Goal: Information Seeking & Learning: Learn about a topic

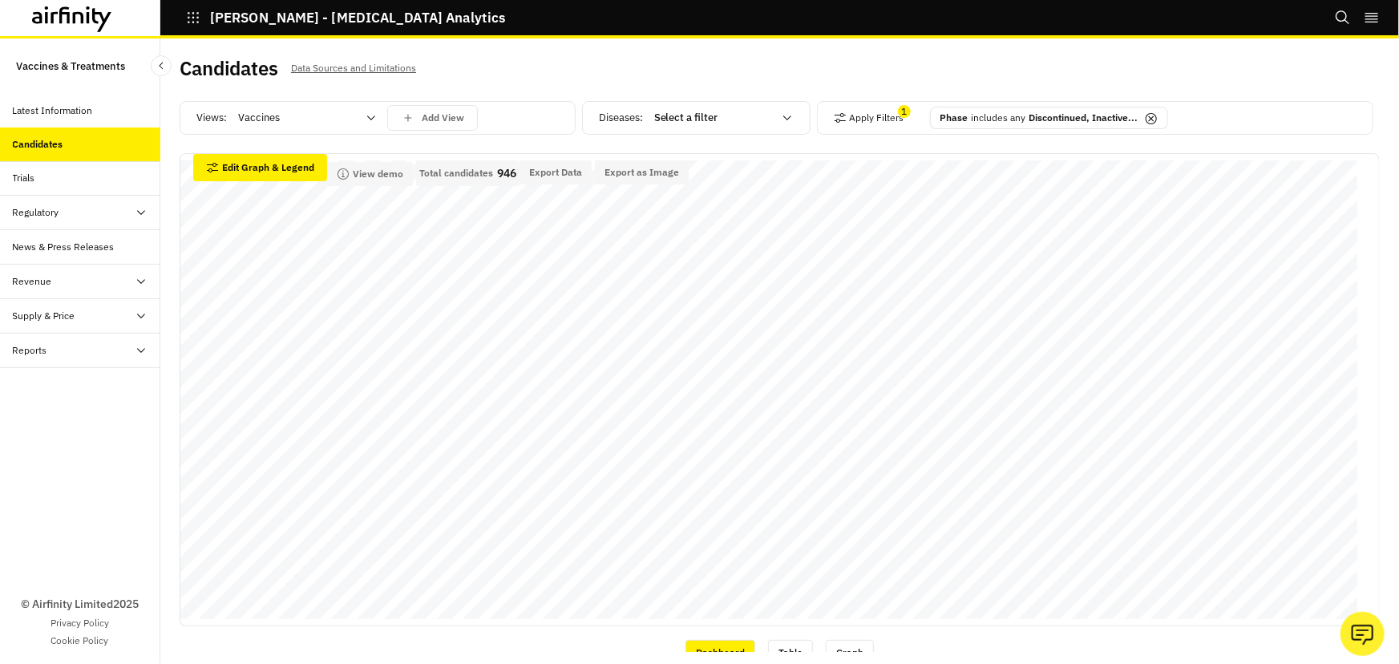
scroll to position [583, 0]
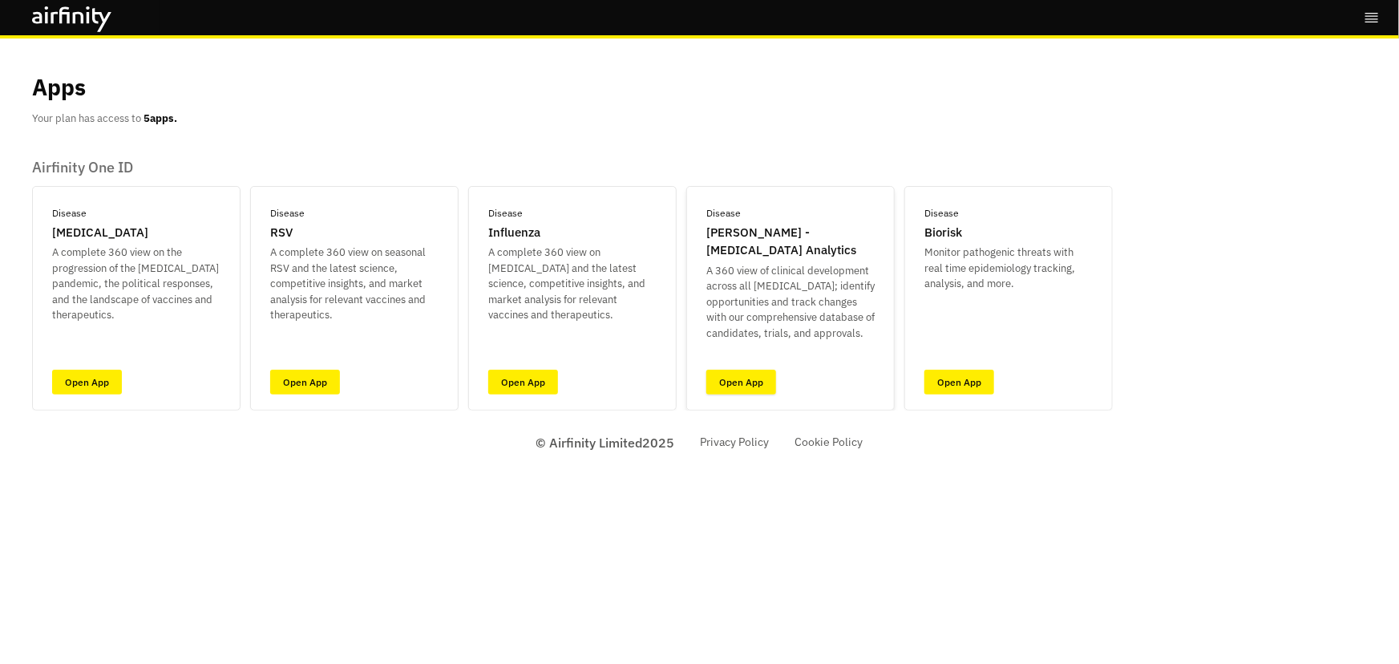
click at [761, 387] on link "Open App" at bounding box center [742, 382] width 70 height 25
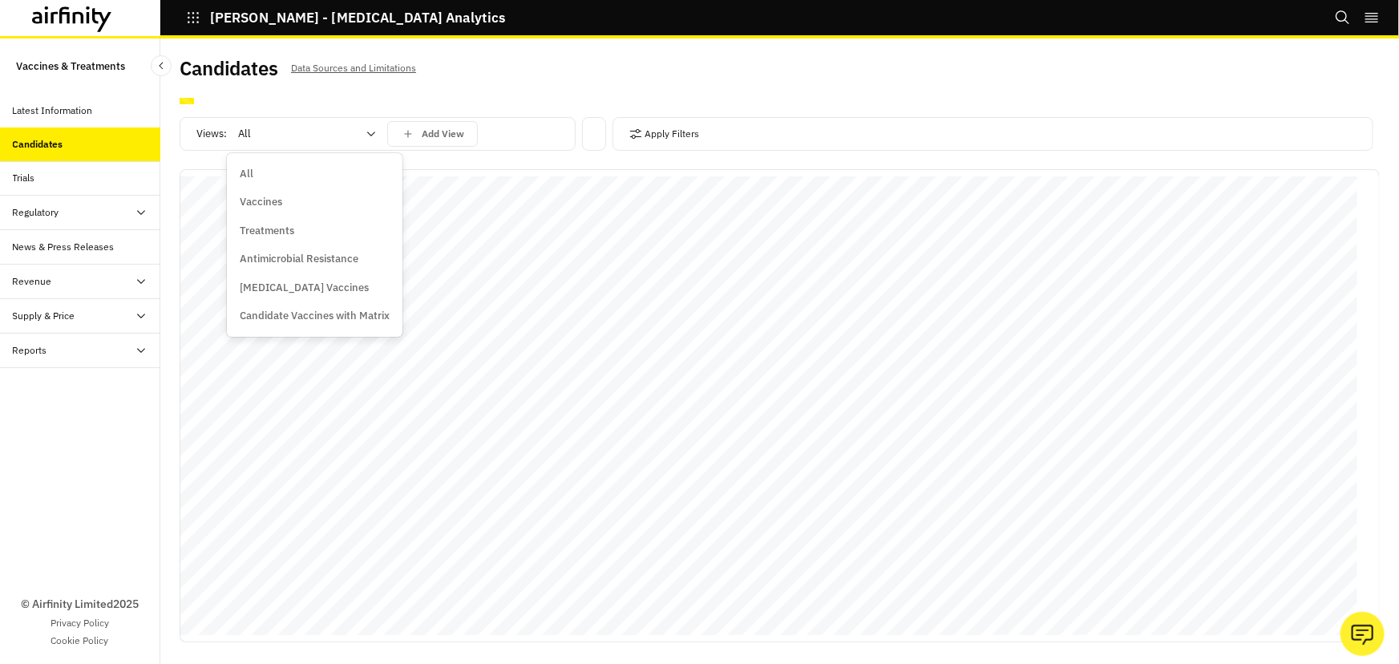
click at [362, 132] on div "All" at bounding box center [296, 134] width 138 height 26
click at [302, 199] on div "Vaccines" at bounding box center [315, 202] width 150 height 16
click at [687, 129] on button "Apply Filters" at bounding box center [665, 134] width 71 height 26
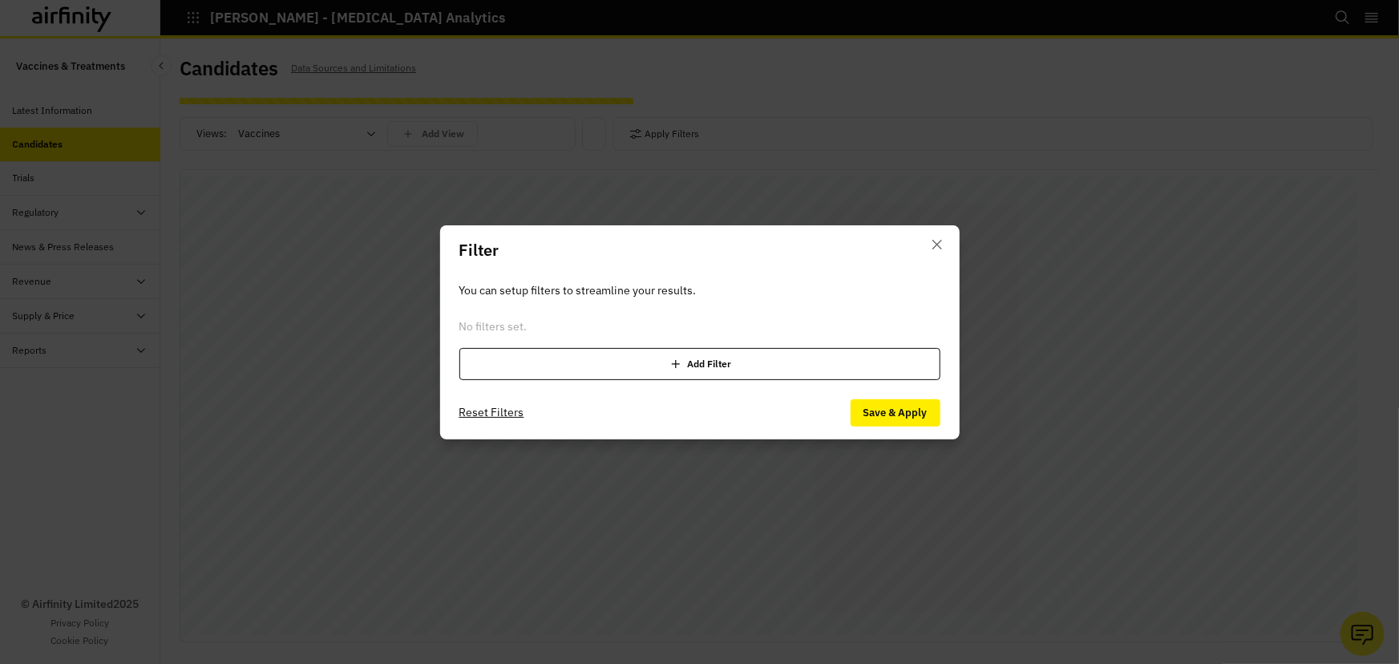
click at [654, 354] on div "Add Filter" at bounding box center [700, 364] width 481 height 32
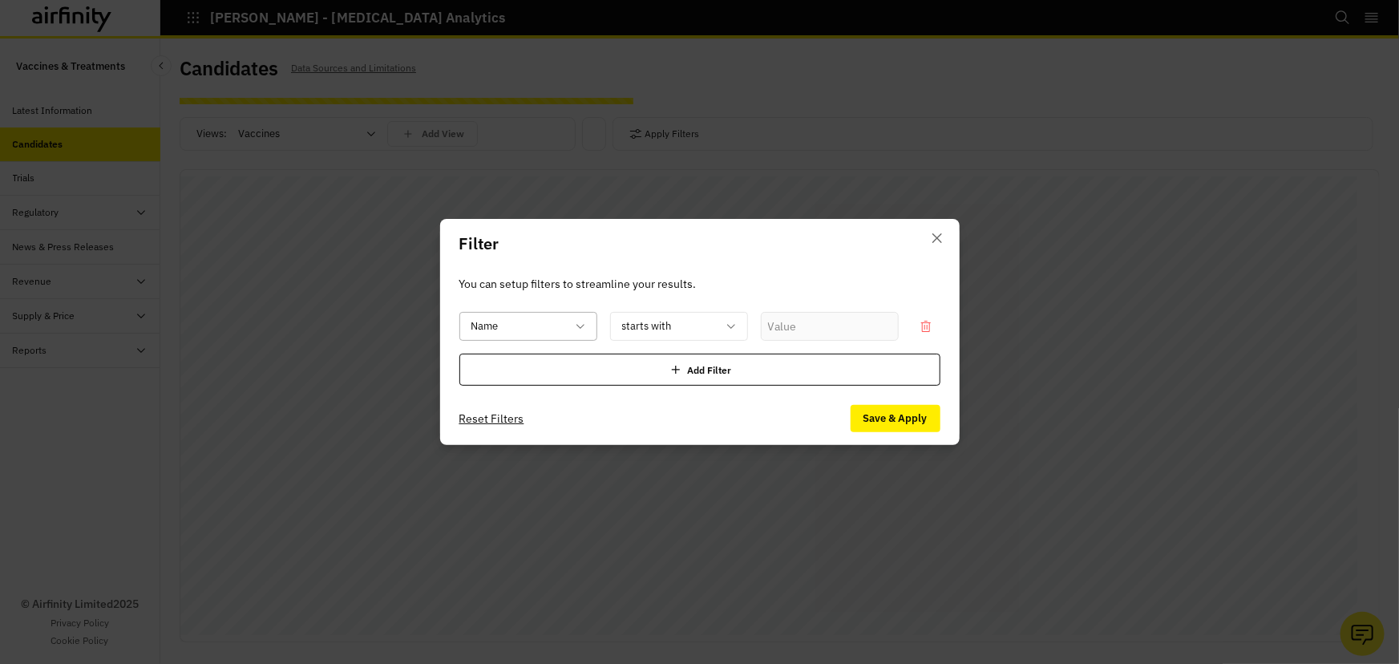
click at [562, 326] on div at bounding box center [519, 327] width 95 height 20
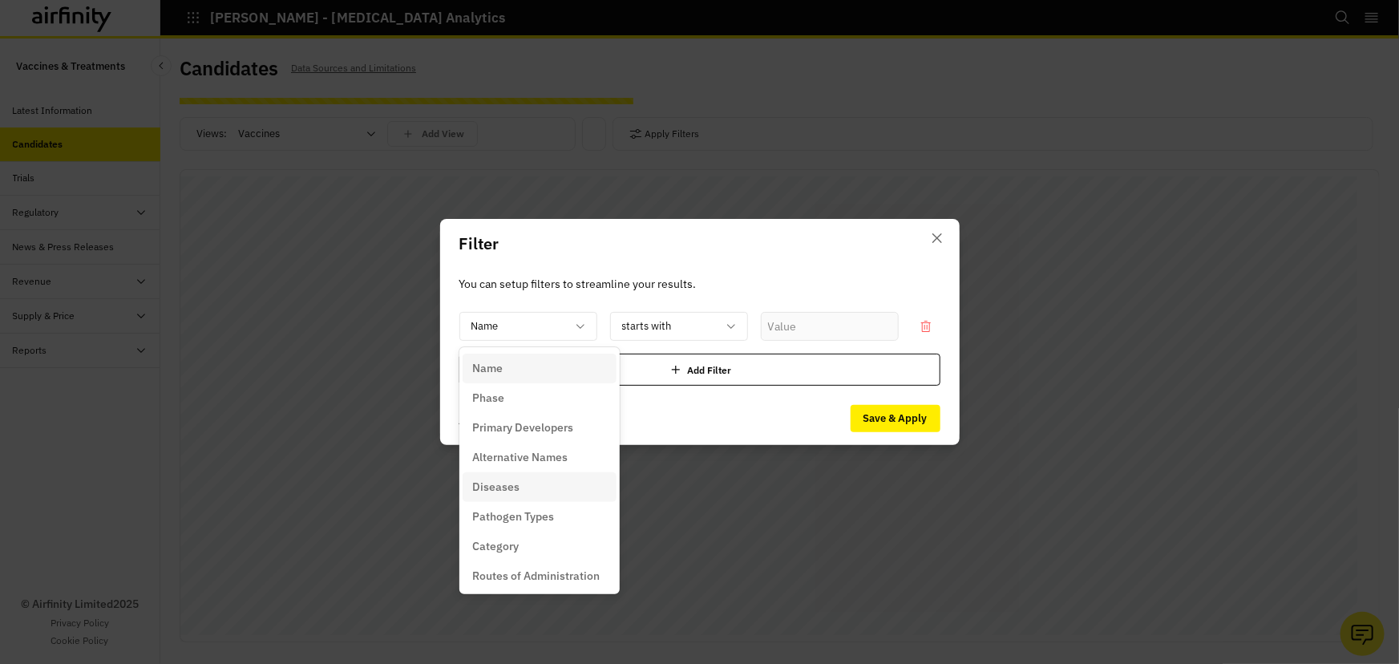
click at [537, 484] on div "Diseases" at bounding box center [539, 487] width 135 height 17
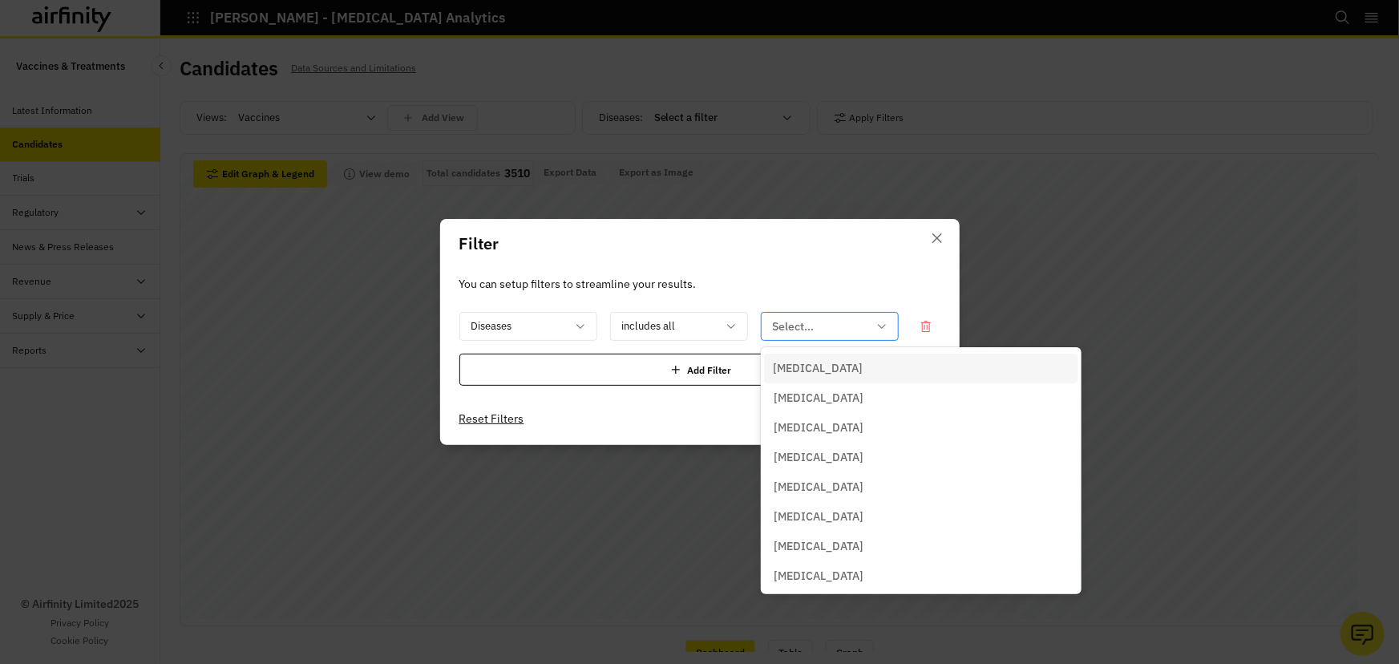
click at [799, 328] on div at bounding box center [820, 327] width 95 height 20
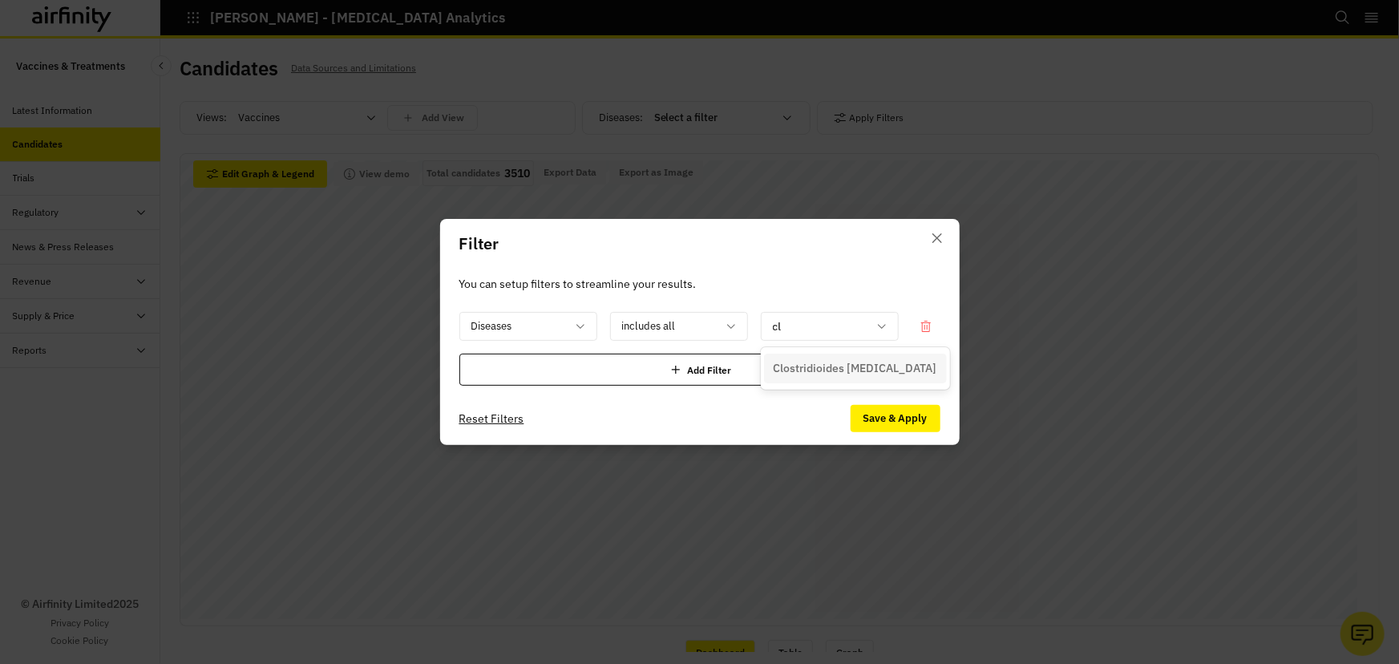
type input "clo"
click at [816, 368] on p "Clostridioides [MEDICAL_DATA]" at bounding box center [856, 368] width 164 height 17
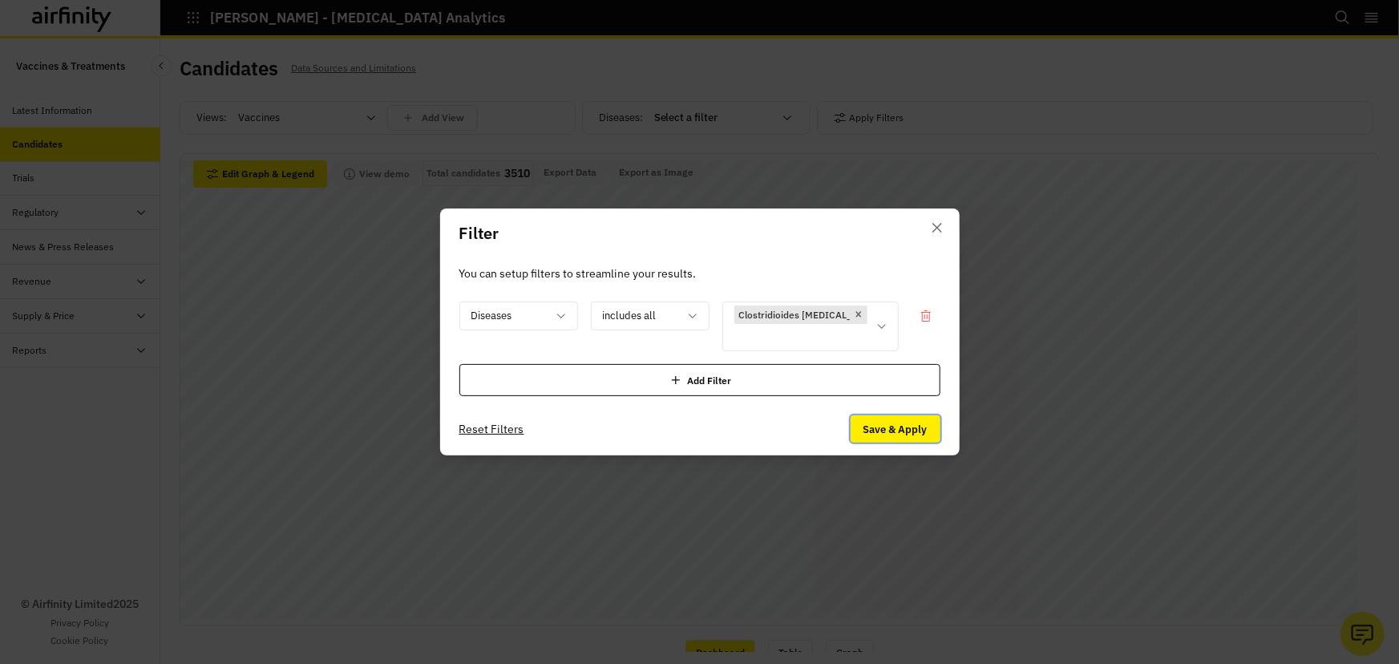
click at [910, 430] on button "Save & Apply" at bounding box center [896, 428] width 90 height 27
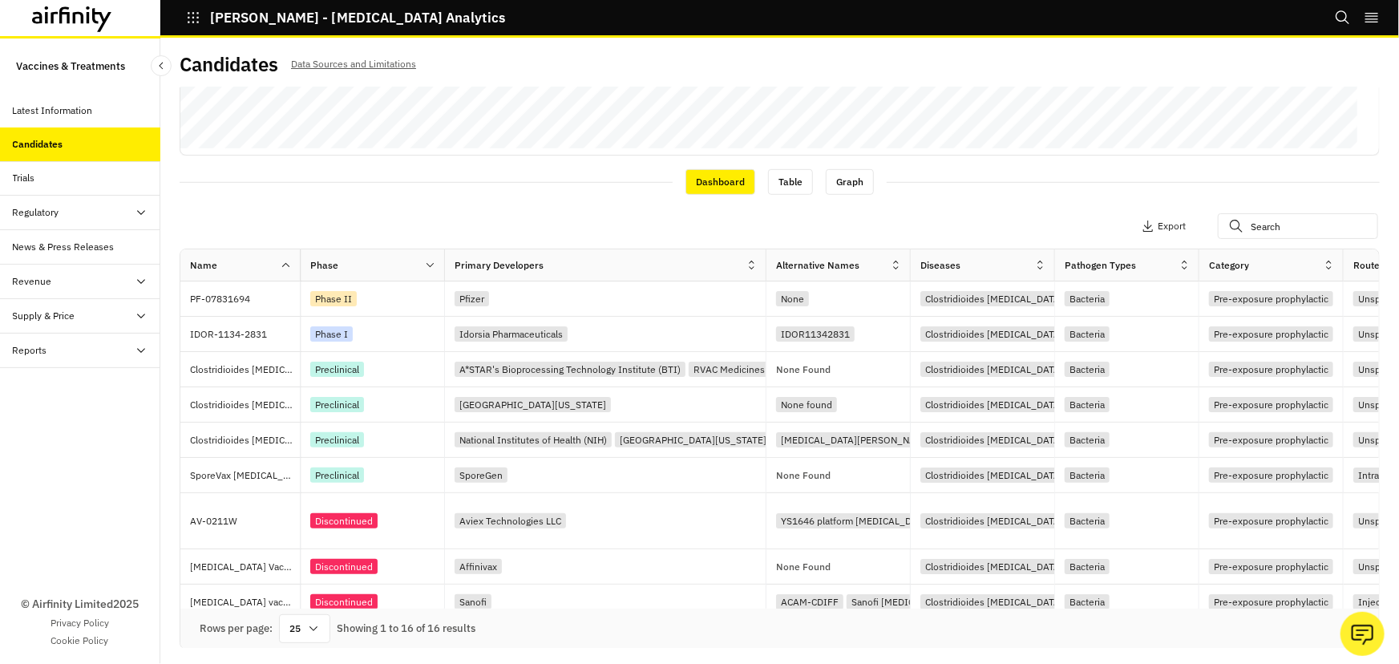
drag, startPoint x: 568, startPoint y: 265, endPoint x: 715, endPoint y: 274, distance: 147.9
click at [762, 265] on div at bounding box center [766, 265] width 8 height 18
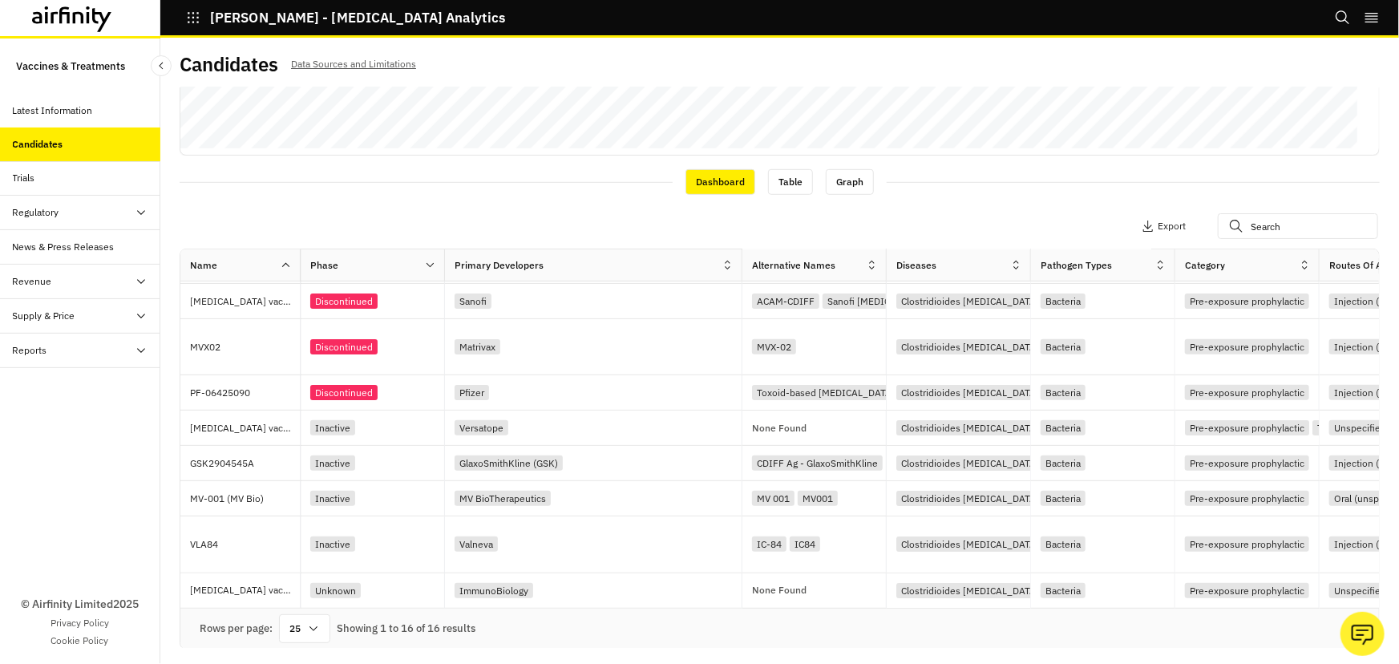
scroll to position [303, 0]
click at [217, 544] on p "VLA84" at bounding box center [245, 545] width 110 height 16
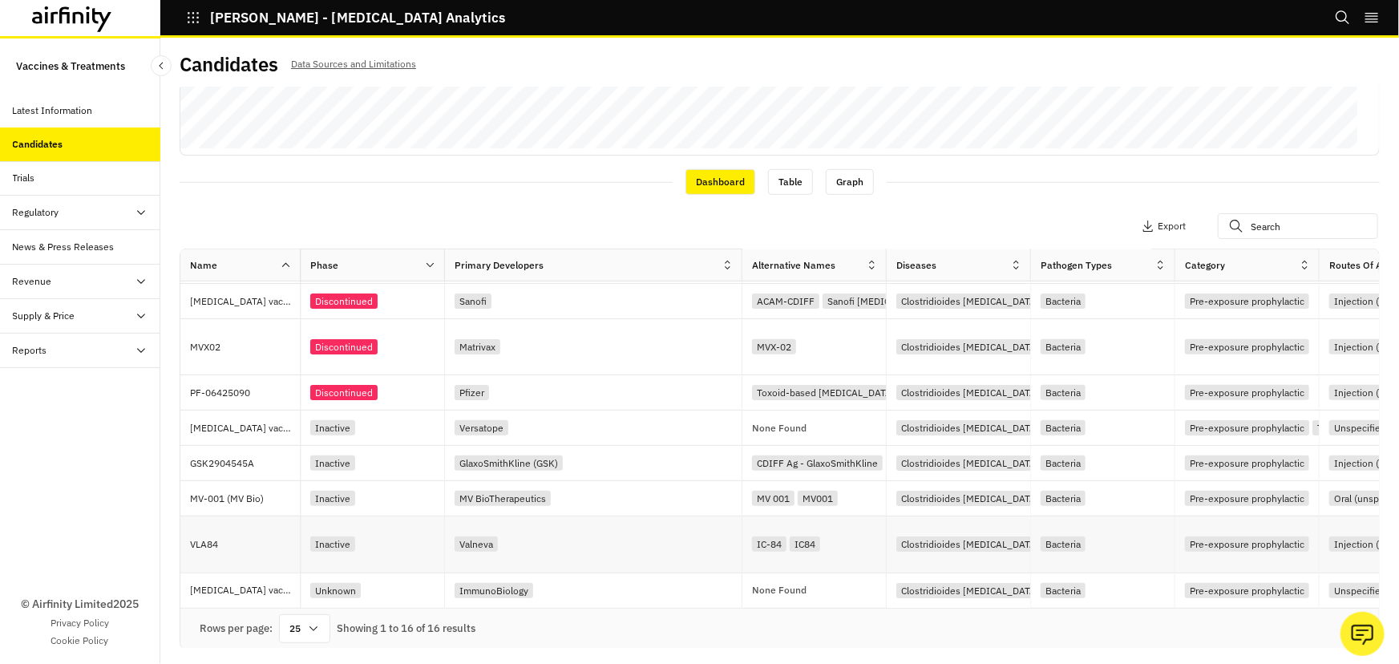
click at [529, 551] on div "Valneva" at bounding box center [598, 544] width 287 height 22
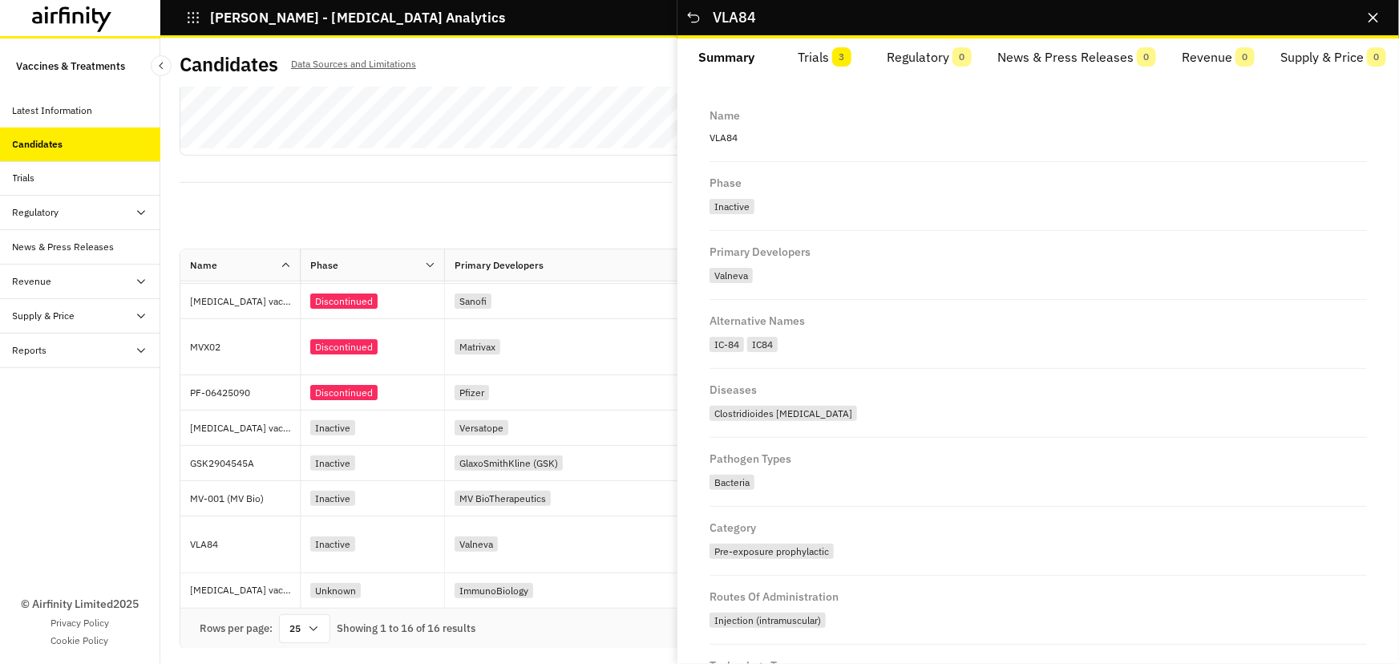
click at [834, 56] on span "3" at bounding box center [841, 56] width 19 height 19
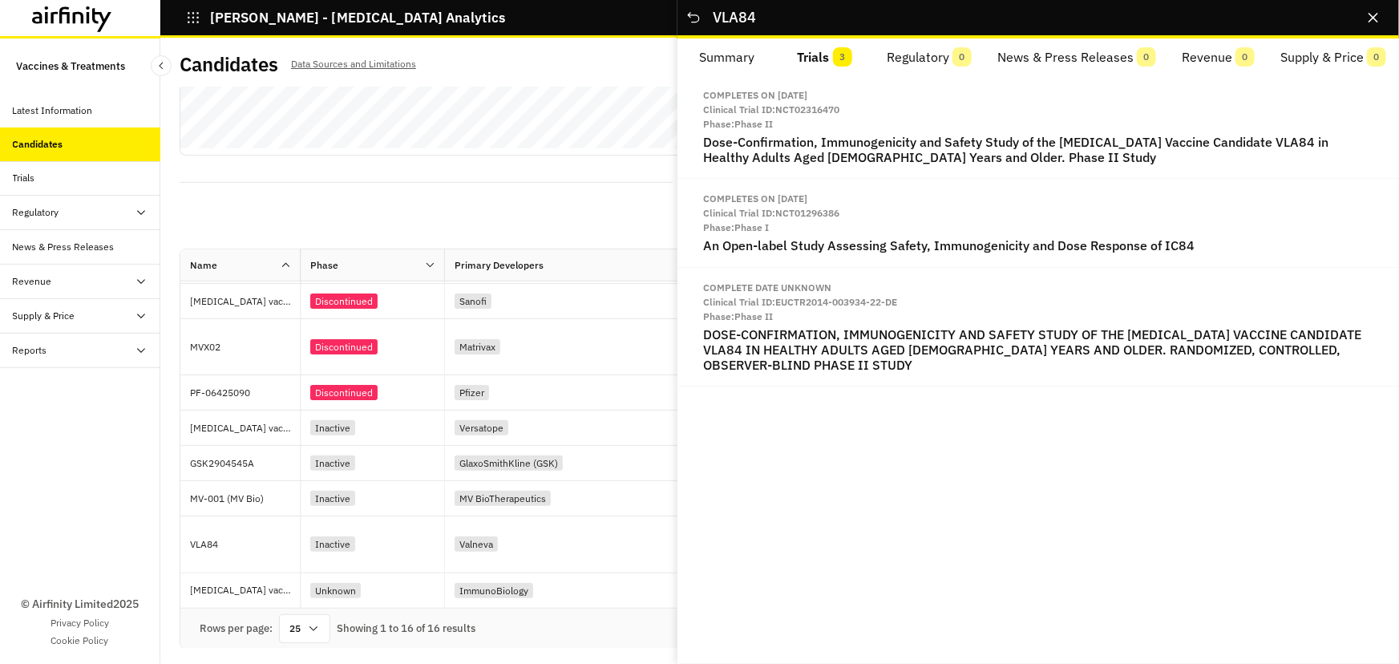
click at [502, 217] on div "Apply Filters 1 Columns Export" at bounding box center [780, 228] width 1201 height 42
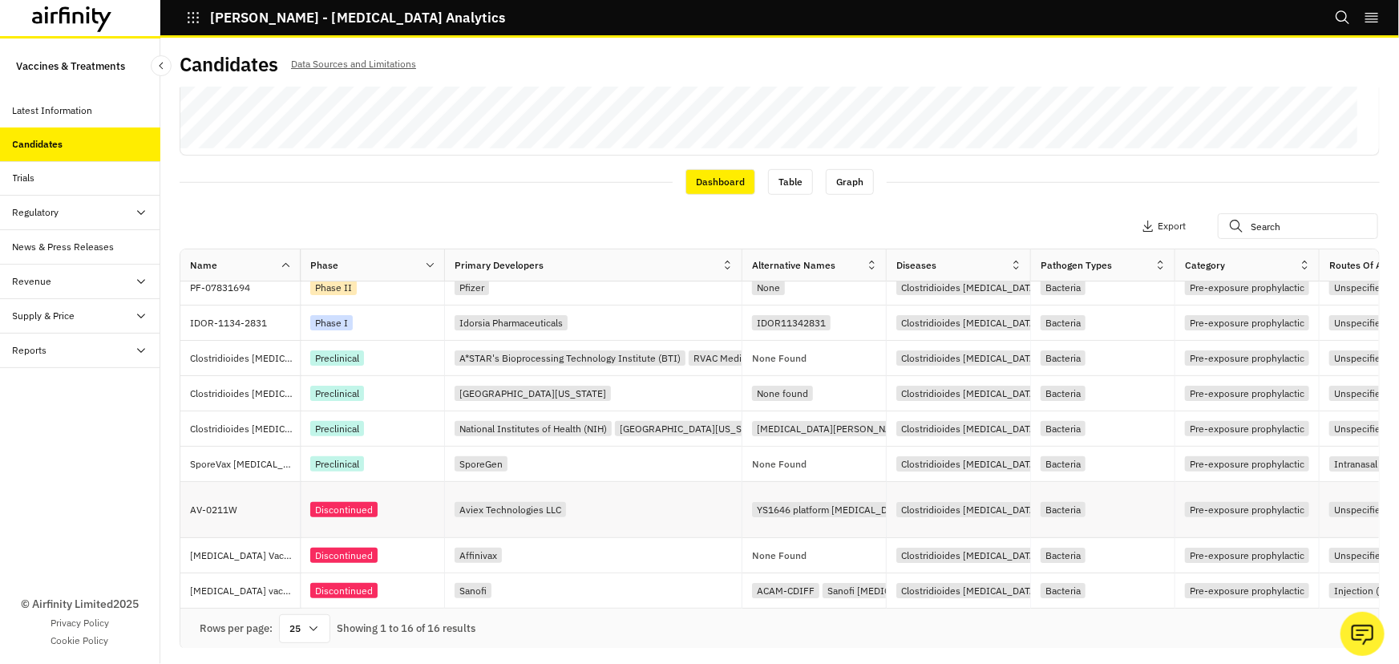
scroll to position [0, 0]
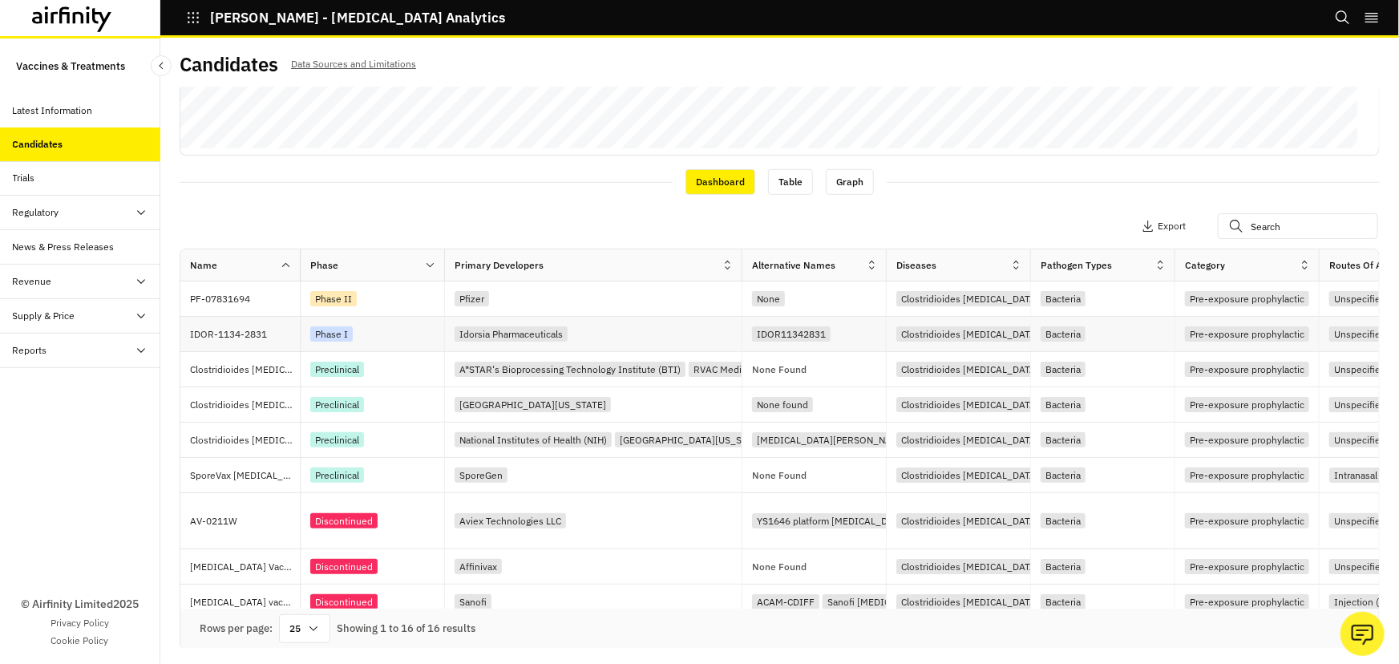
click at [662, 330] on div "Idorsia Pharmaceuticals" at bounding box center [598, 334] width 287 height 22
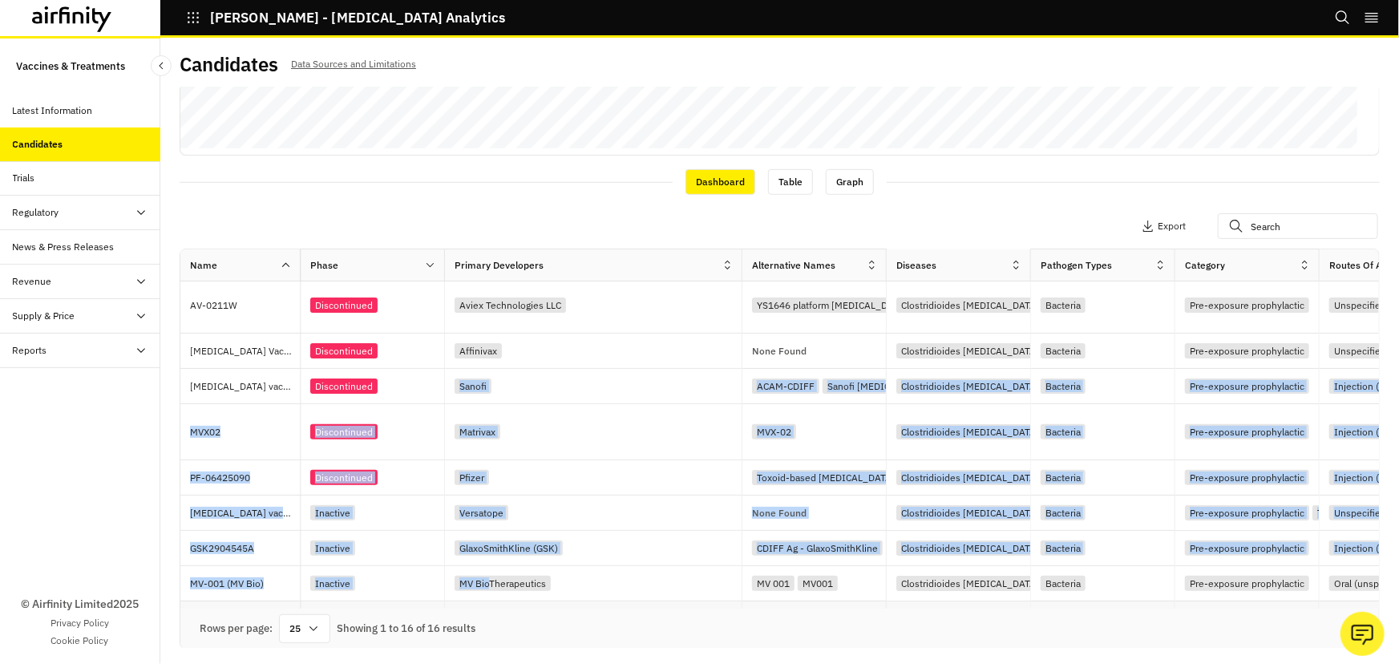
drag, startPoint x: 462, startPoint y: 603, endPoint x: 484, endPoint y: 593, distance: 24.8
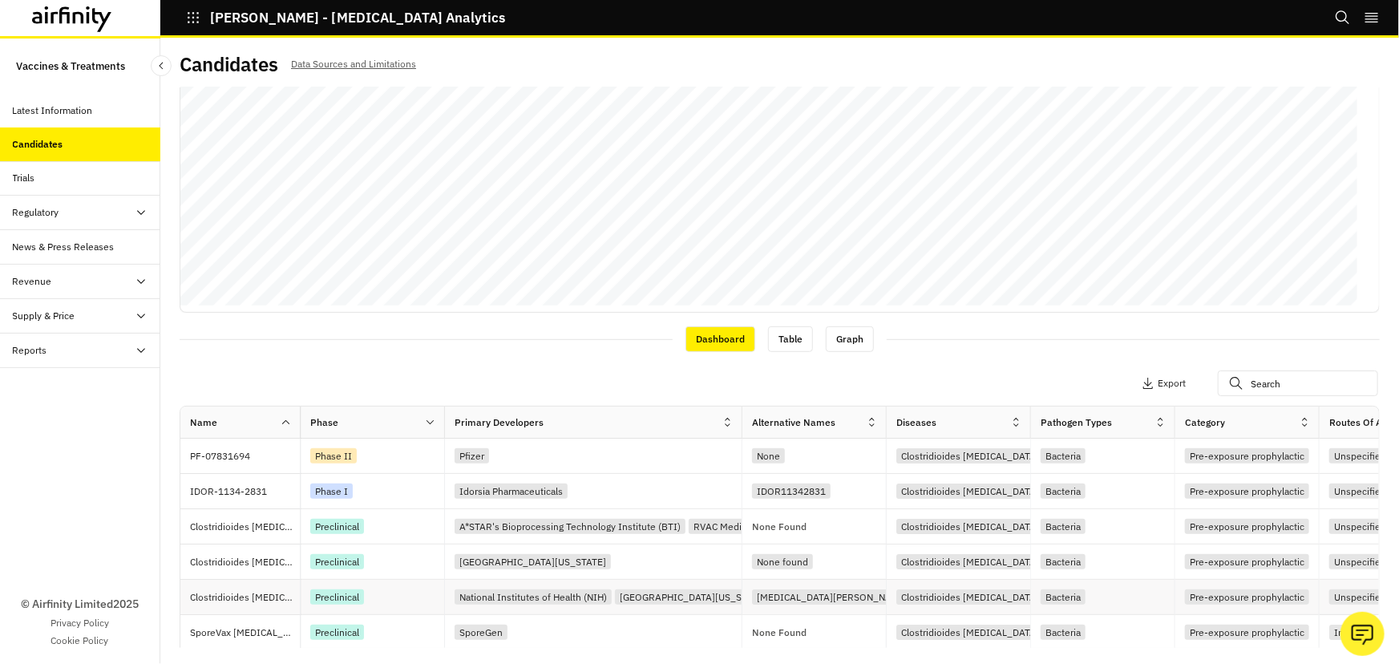
scroll to position [103, 0]
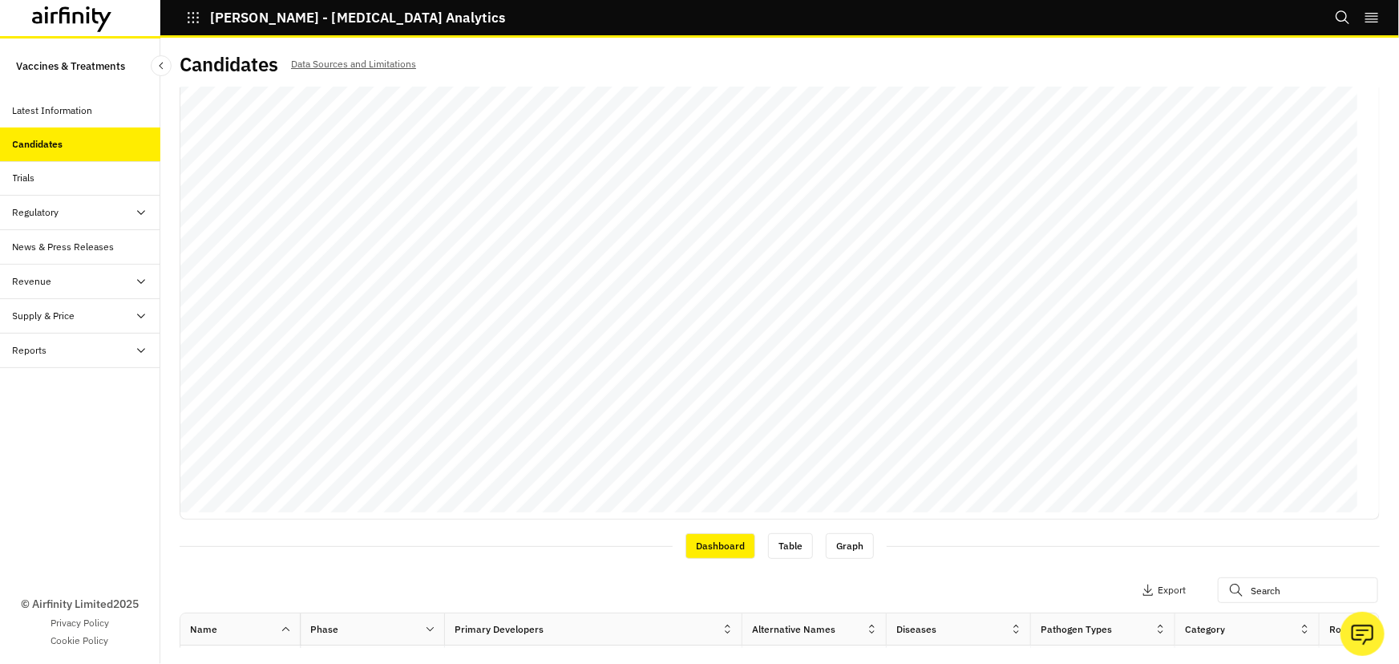
click at [496, 537] on div "Dashboard Table Graph" at bounding box center [780, 545] width 1201 height 27
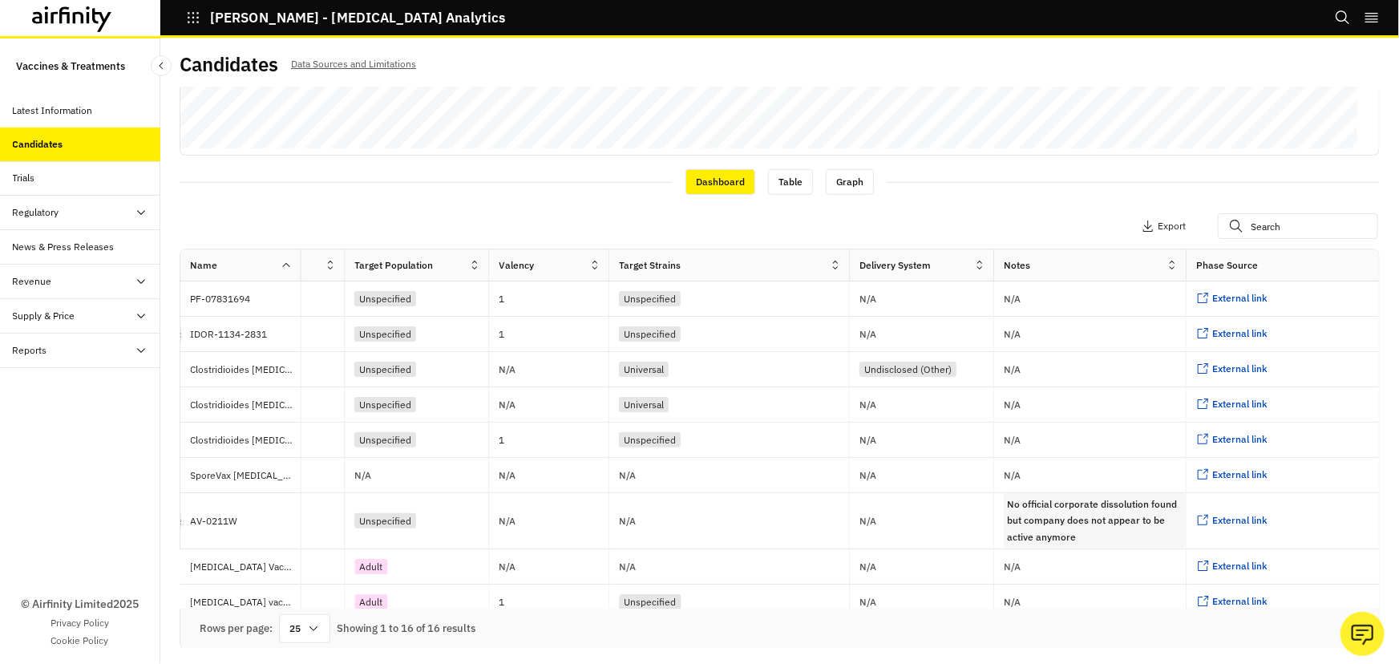
scroll to position [0, 1620]
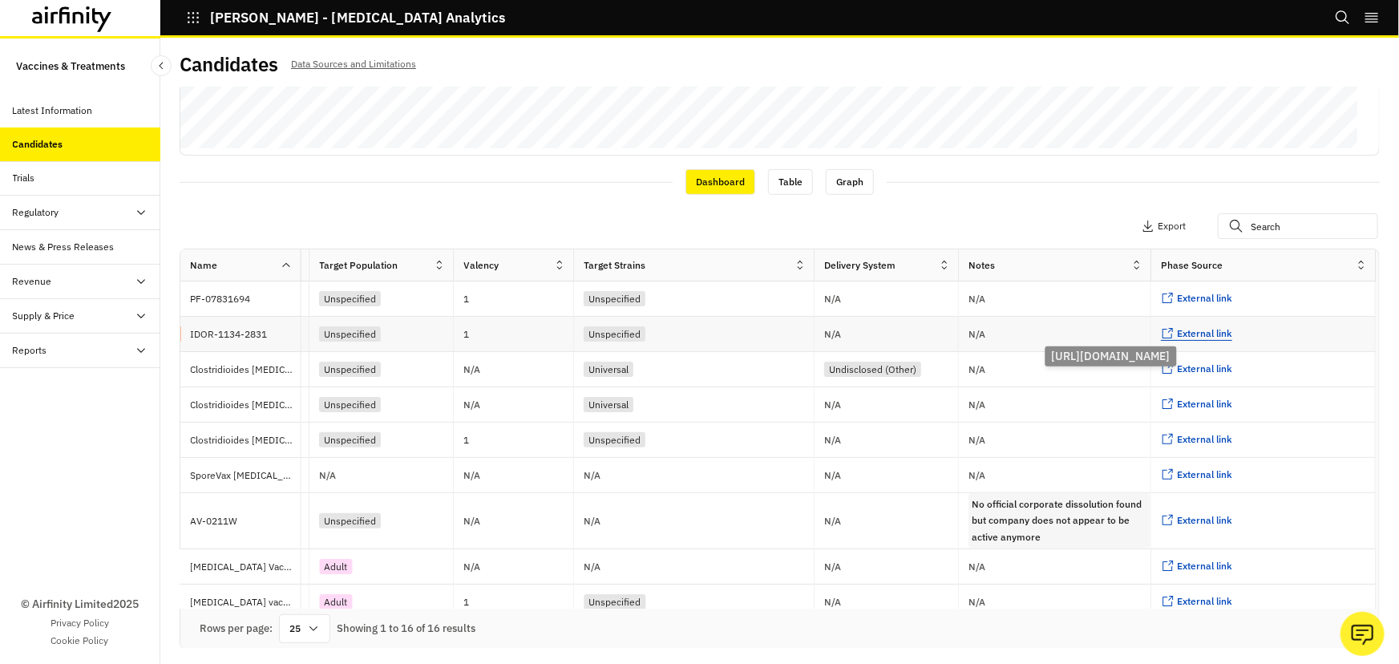
click at [1161, 329] on link "External link ..." at bounding box center [1196, 334] width 71 height 14
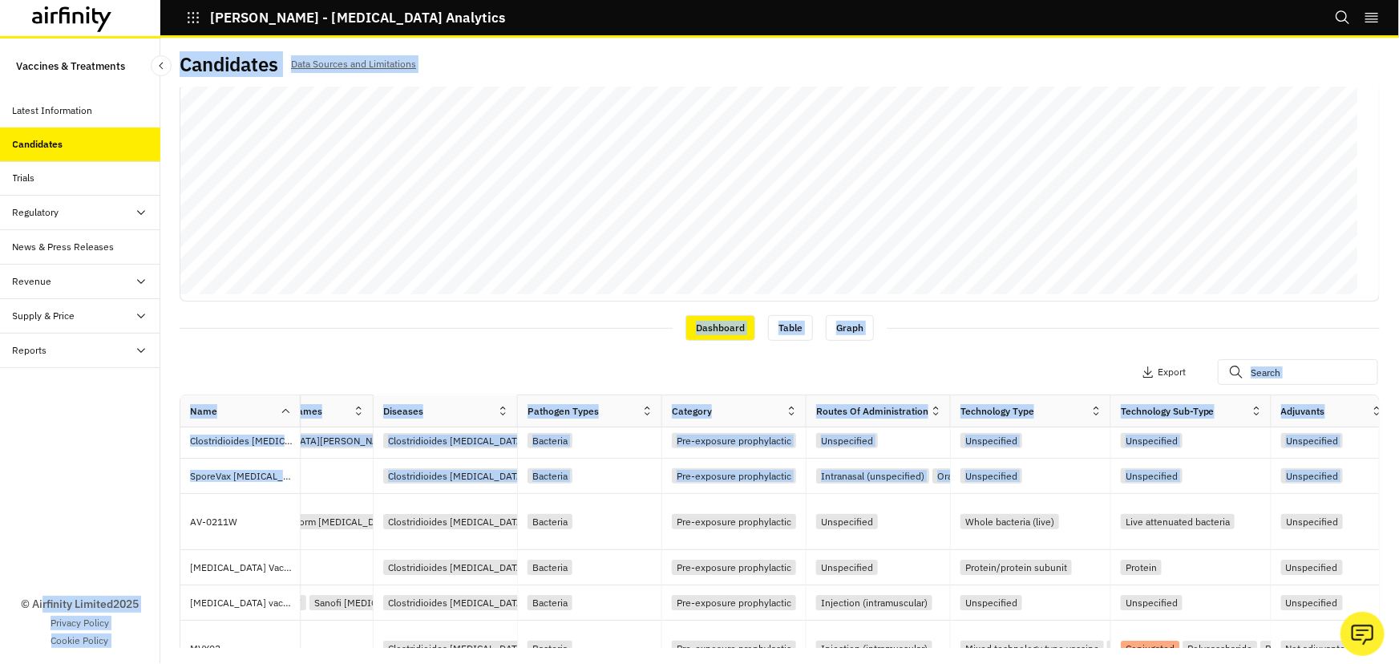
scroll to position [145, 0]
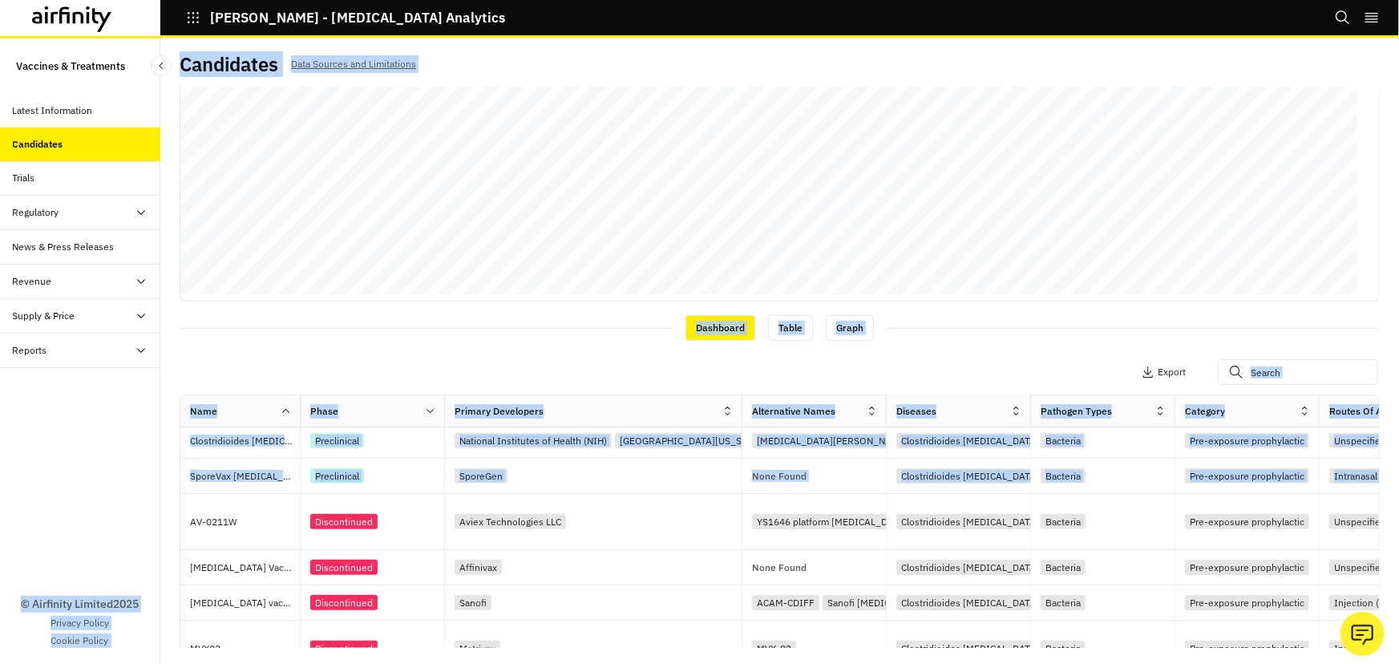
drag, startPoint x: 816, startPoint y: 469, endPoint x: -32, endPoint y: 469, distance: 848.5
click at [0, 469] on html "IDA - Infectious Disease Analytics Bookmarks Settings Logout Vaccines & Treatme…" at bounding box center [699, 332] width 1399 height 664
click at [437, 345] on div "Views: Vaccines Add View Diseases : Clostridioides difficile Apply Filters 1 Di…" at bounding box center [780, 367] width 1201 height 561
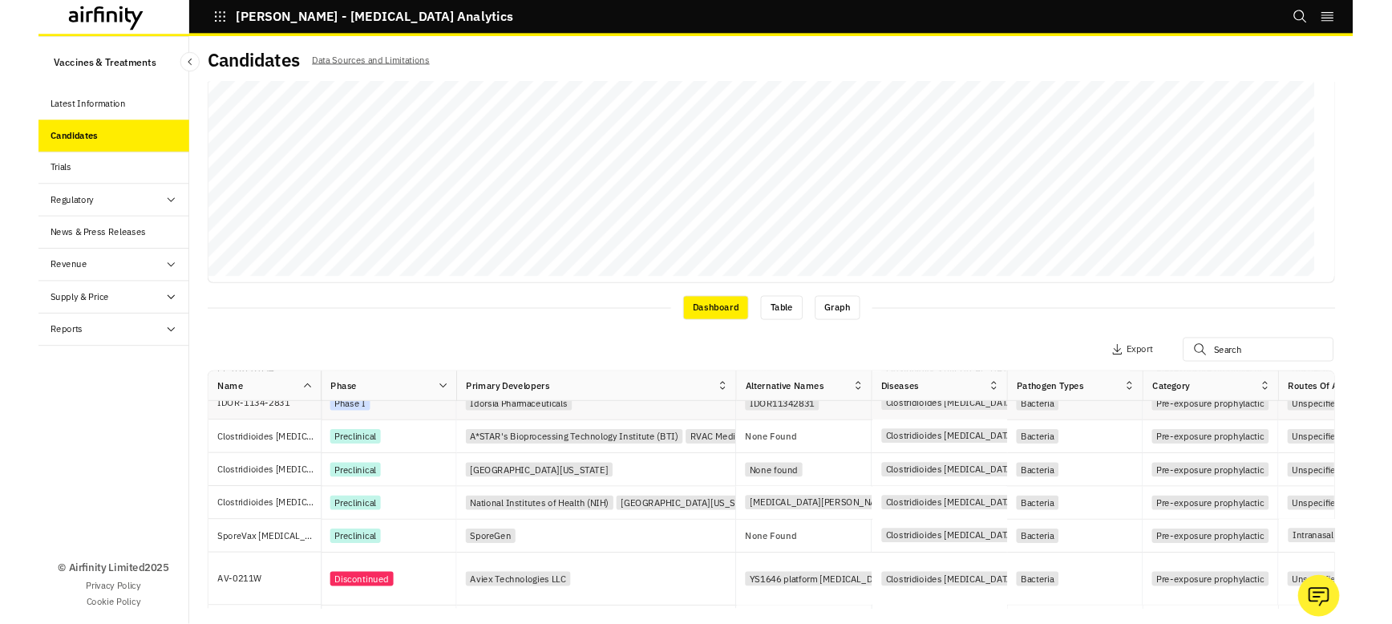
scroll to position [0, 0]
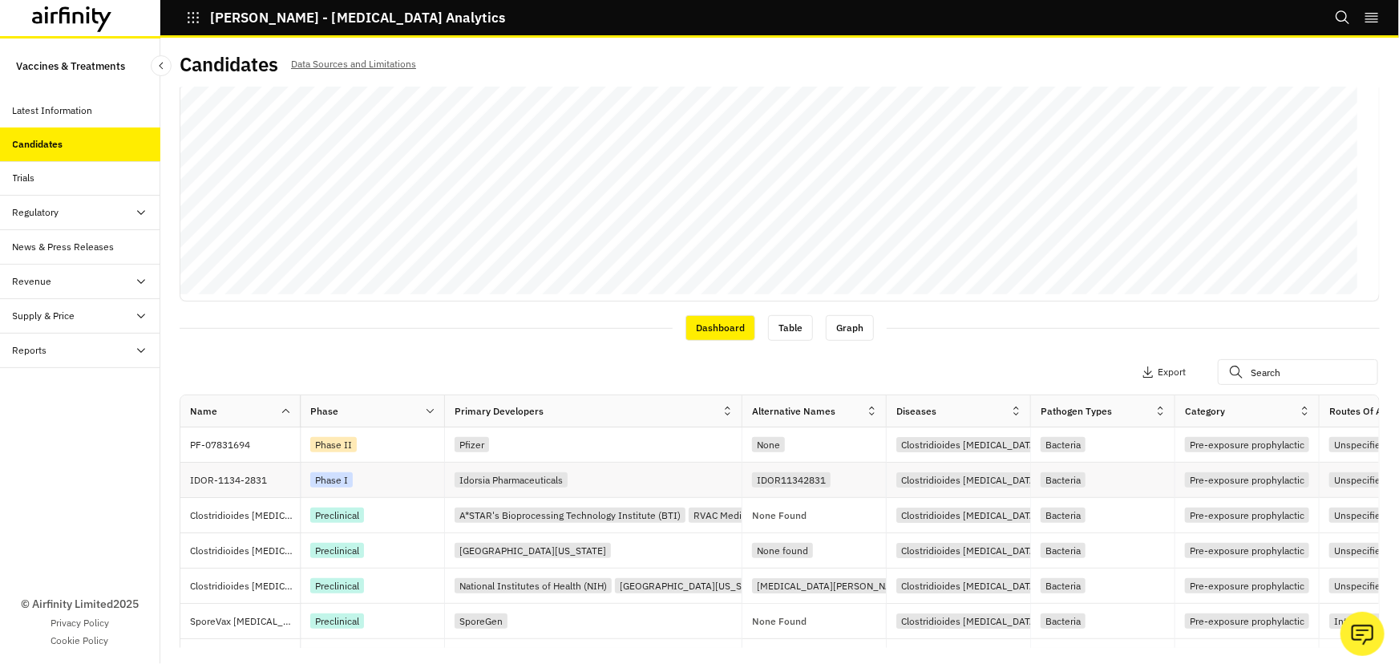
click at [260, 480] on p "IDOR-1134-2831" at bounding box center [245, 480] width 110 height 16
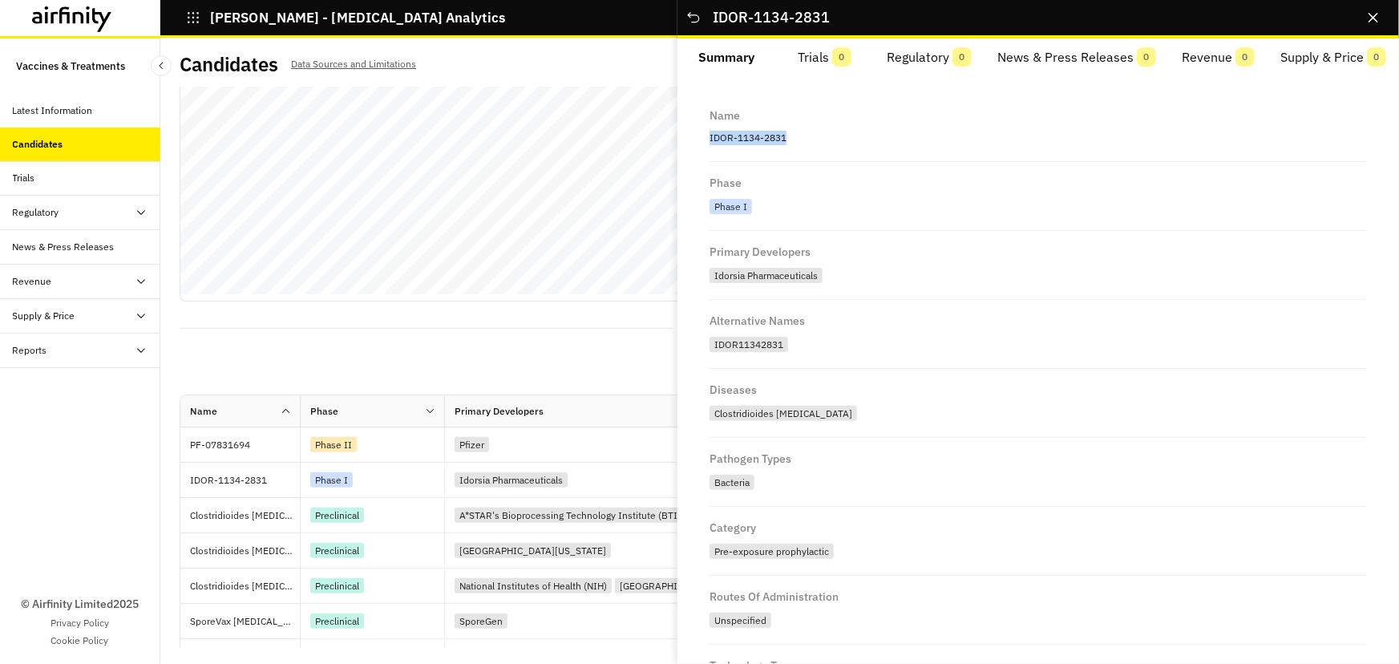
drag, startPoint x: 795, startPoint y: 136, endPoint x: 705, endPoint y: 136, distance: 89.8
click at [705, 136] on div "Name IDOR-1134-2831 Phase Phase I Primary Developers Idorsia Pharmaceuticals Al…" at bounding box center [1038, 667] width 683 height 1145
copy p "IDOR-1134-2831"
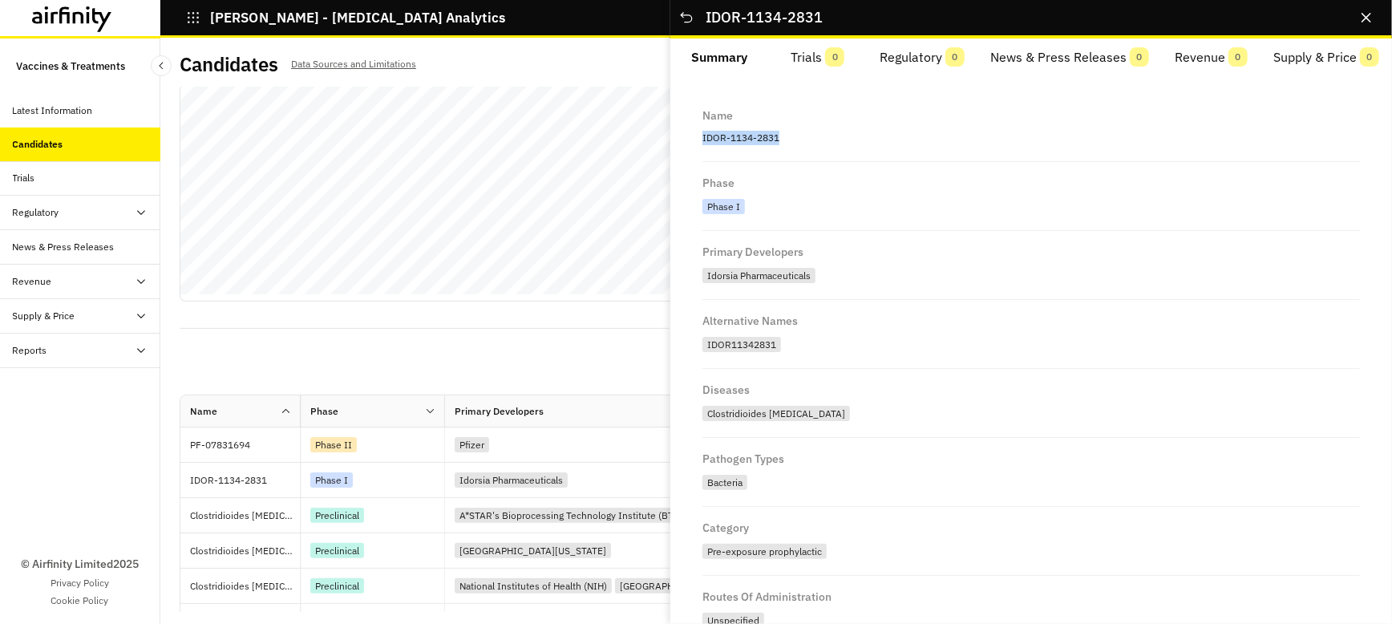
click at [514, 346] on div "Views: Vaccines Add View Diseases : Clostridioides difficile Apply Filters 1 Di…" at bounding box center [776, 349] width 1193 height 524
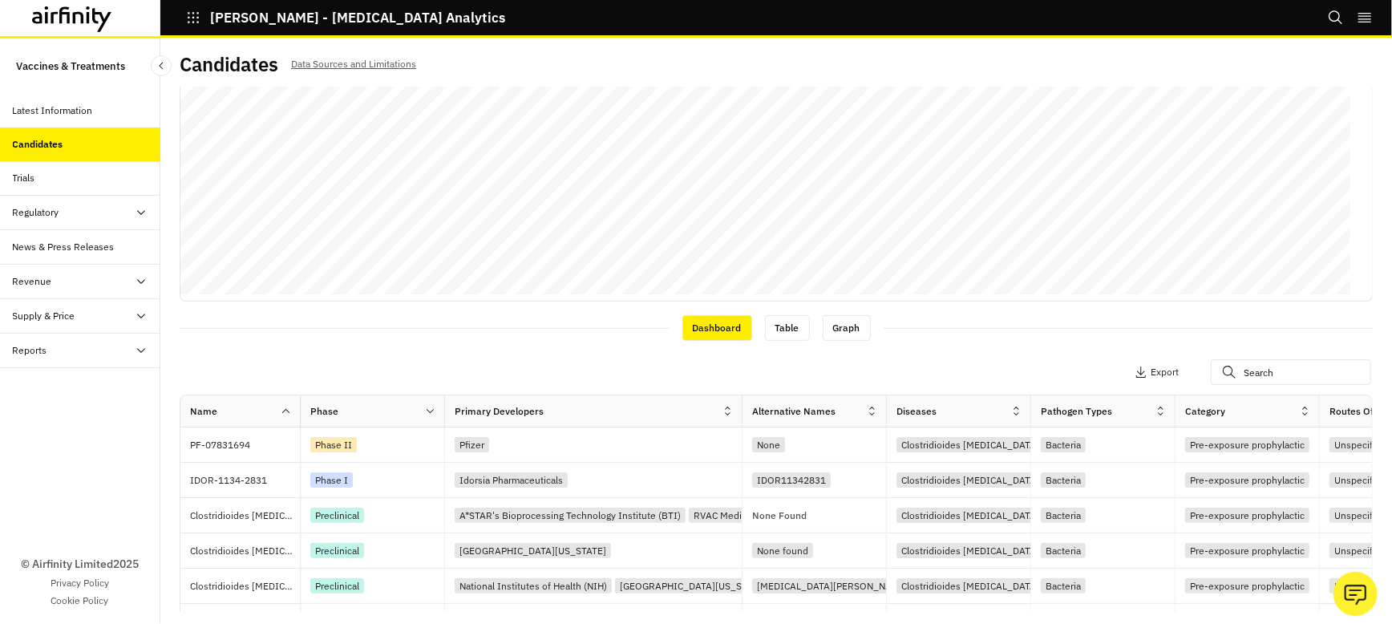
scroll to position [321, 0]
click at [255, 446] on p "PF-07831694" at bounding box center [245, 445] width 110 height 16
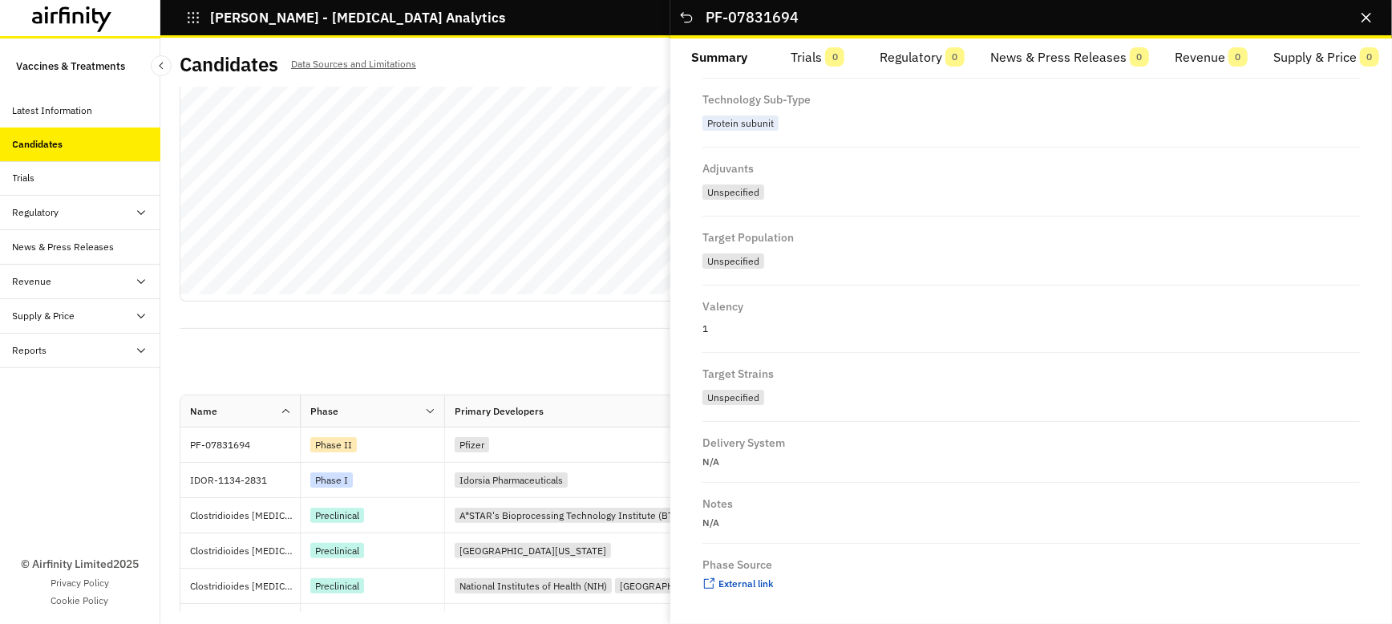
scroll to position [643, 0]
click at [739, 581] on span "External link" at bounding box center [746, 583] width 55 height 12
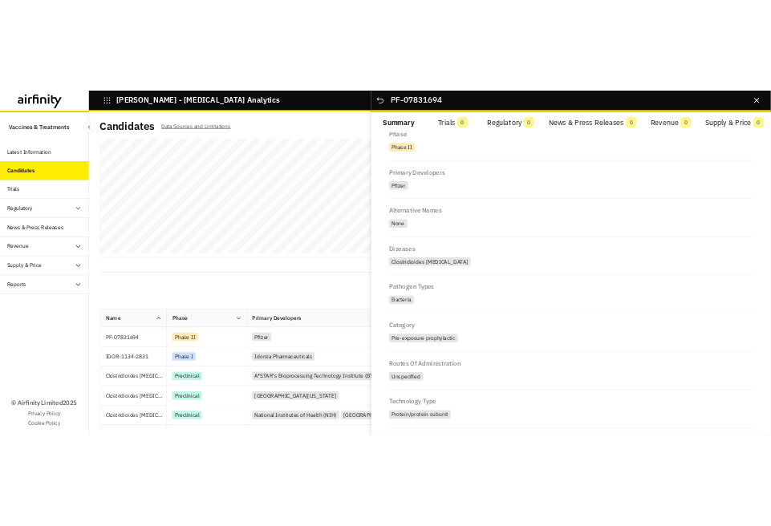
scroll to position [0, 0]
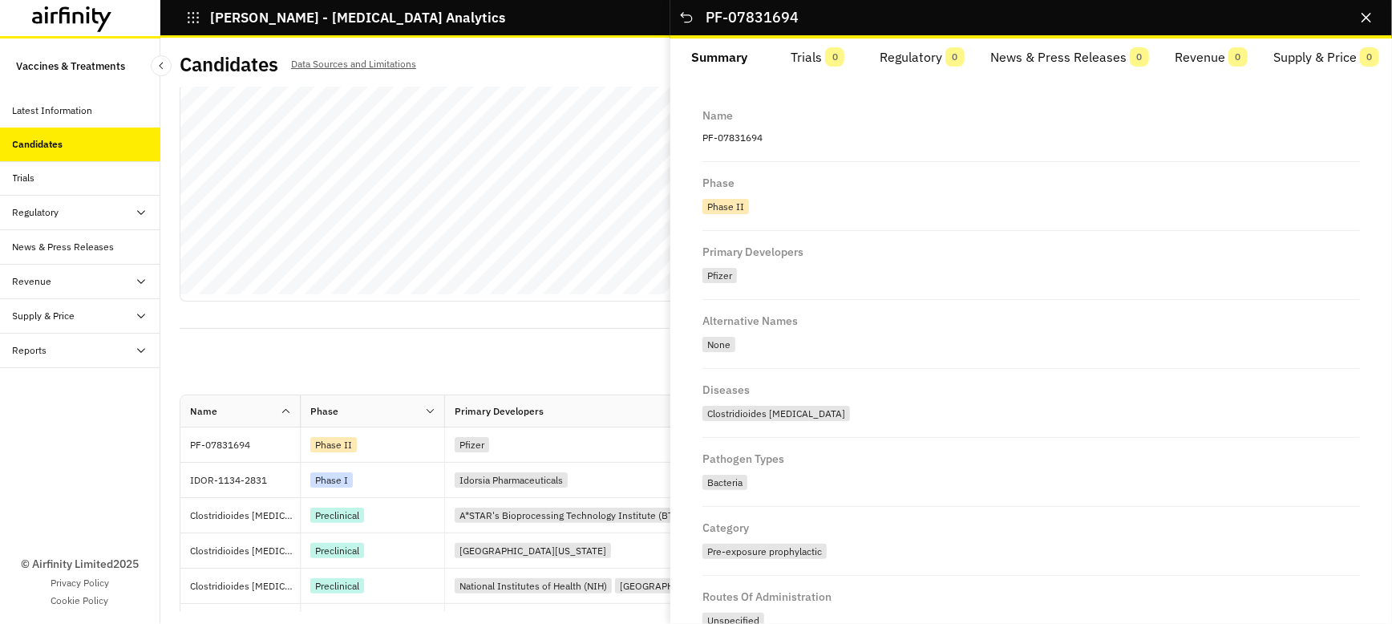
click at [739, 142] on p "PF-07831694" at bounding box center [1032, 138] width 658 height 21
drag, startPoint x: 703, startPoint y: 137, endPoint x: 766, endPoint y: 138, distance: 63.4
click at [766, 138] on p "PF-07831694" at bounding box center [1032, 138] width 658 height 21
copy p "PF-07831694"
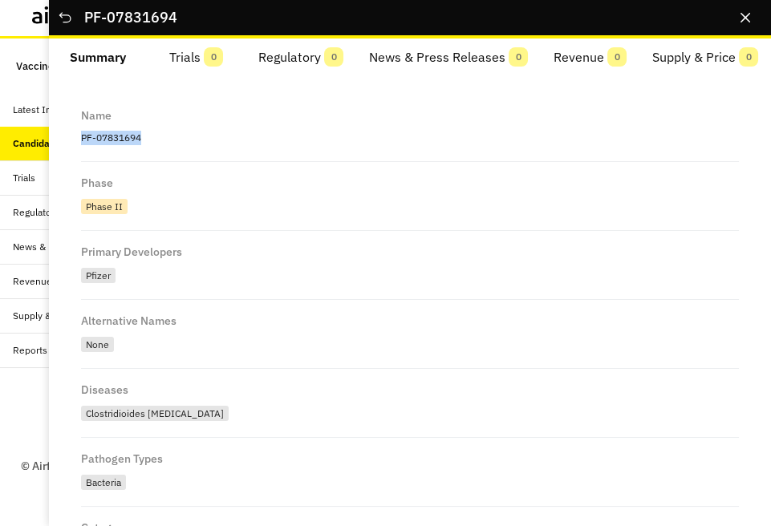
click at [745, 16] on icon "Close" at bounding box center [745, 18] width 10 height 10
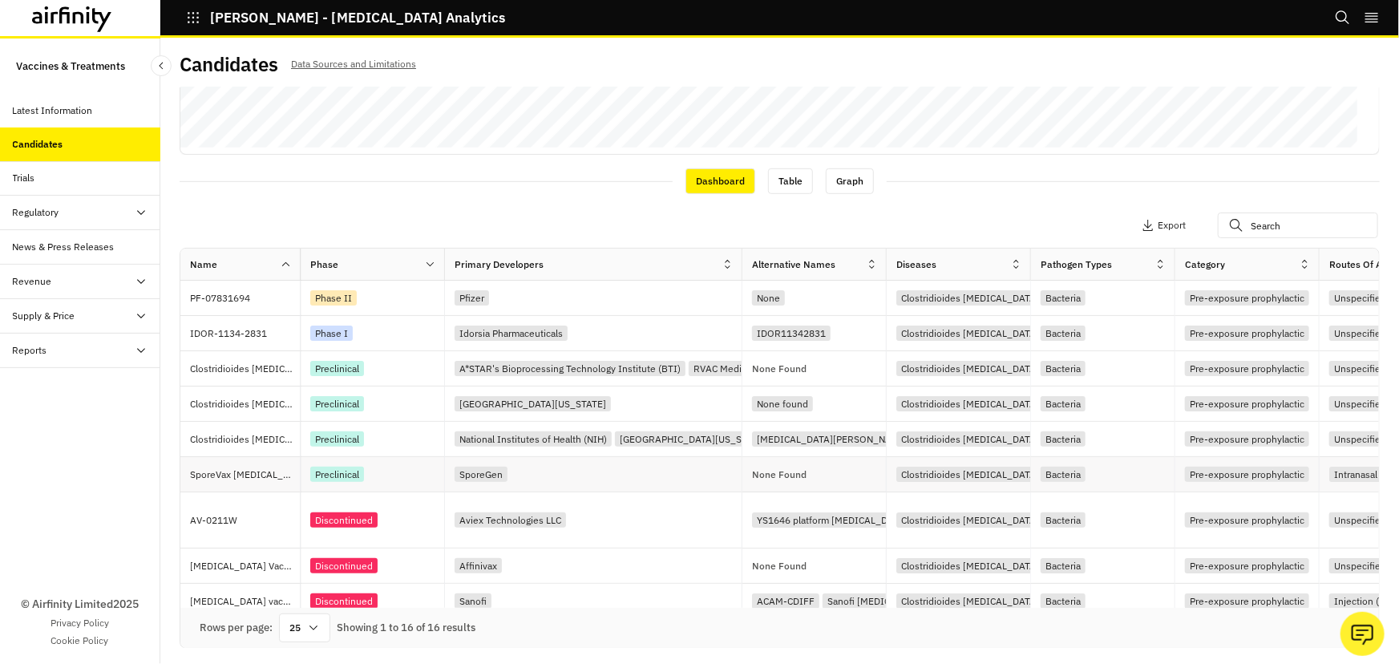
drag, startPoint x: 425, startPoint y: 477, endPoint x: 441, endPoint y: 466, distance: 19.6
click at [425, 477] on div "Preclinical" at bounding box center [377, 475] width 134 height 22
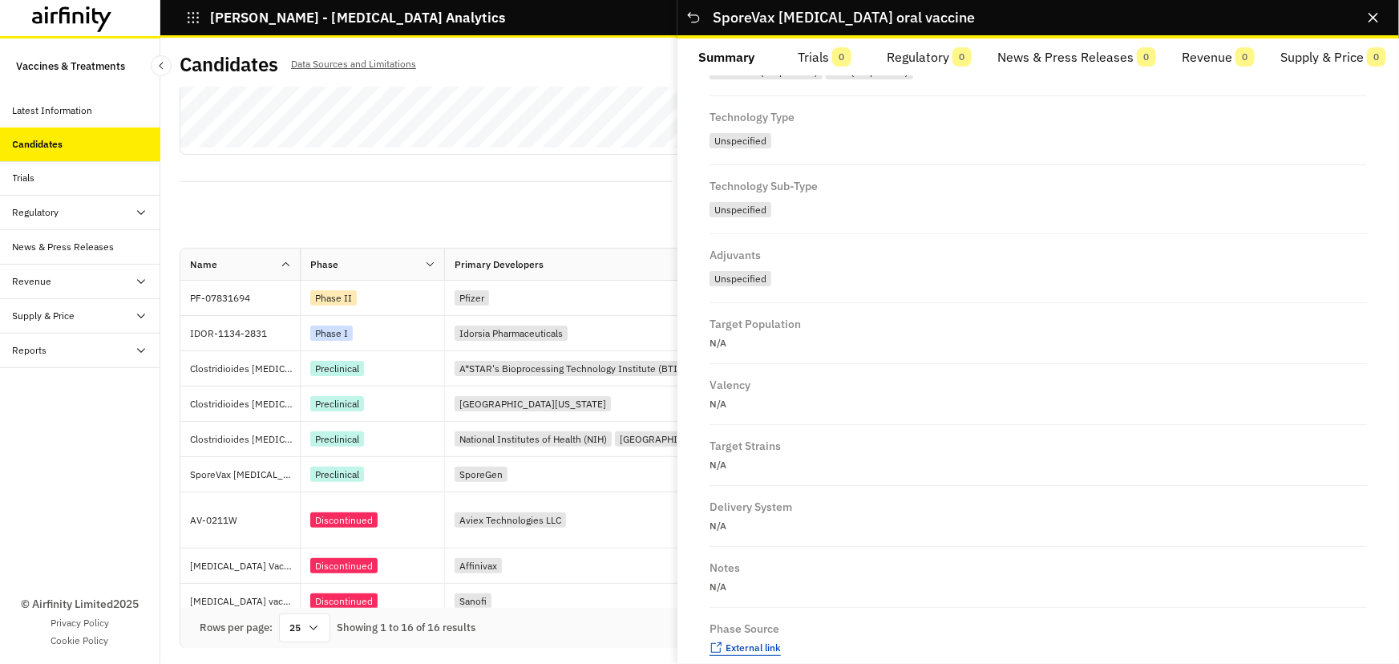
scroll to position [569, 0]
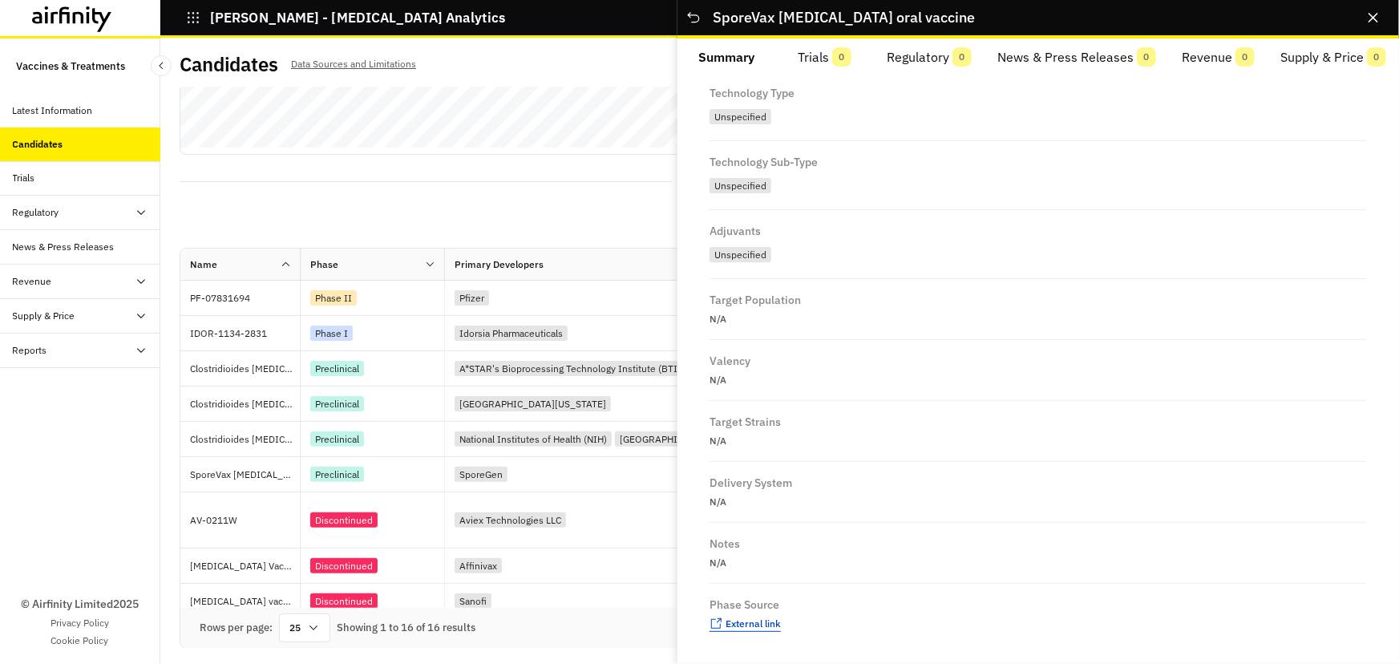
click at [766, 620] on span "External link" at bounding box center [753, 623] width 55 height 12
click at [469, 163] on div "Views: Vaccines Add View Diseases : Clostridioides difficile Apply Filters 1 Di…" at bounding box center [780, 367] width 1201 height 561
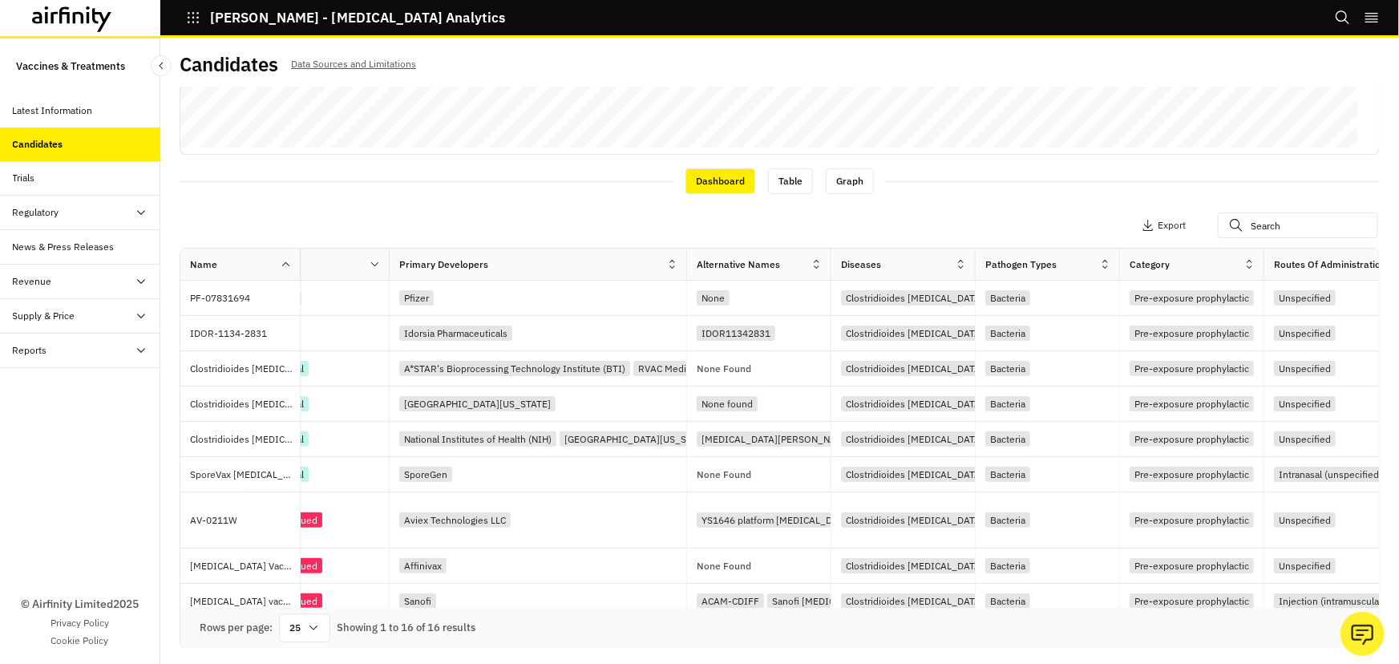
scroll to position [0, 0]
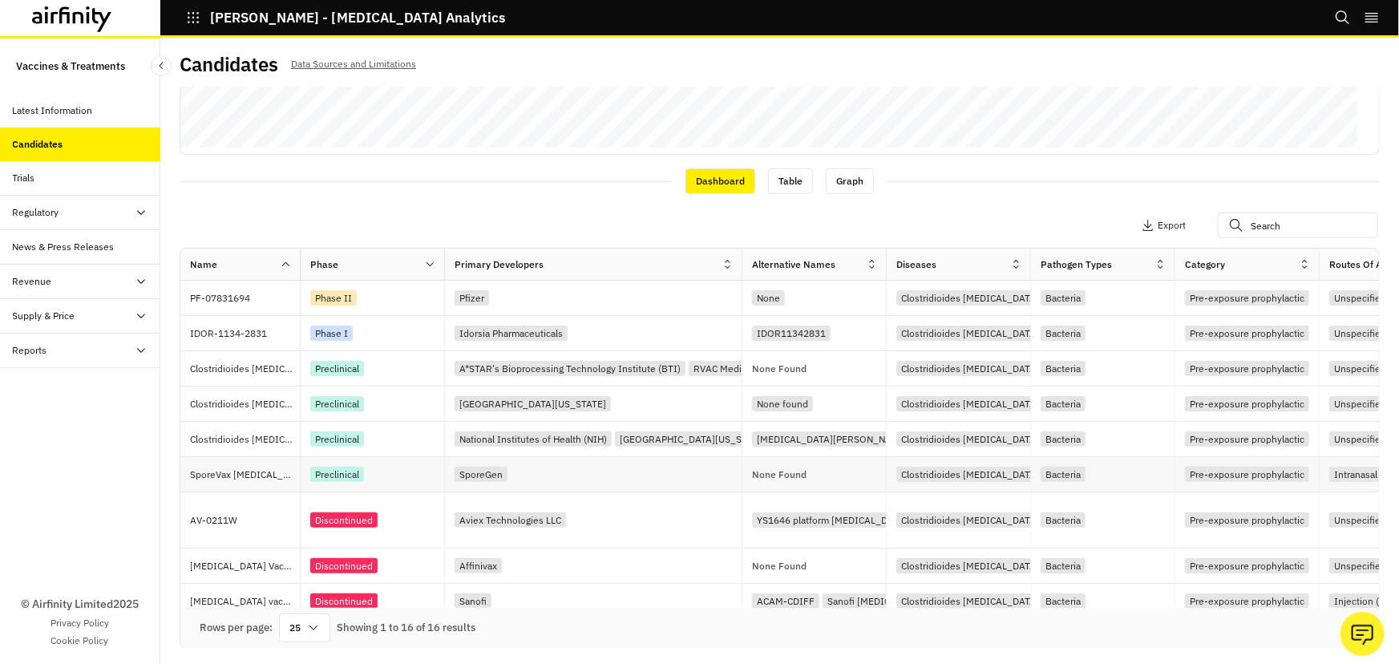
click at [244, 476] on p "SporeVax Clostridium difficile oral vaccine" at bounding box center [245, 475] width 110 height 16
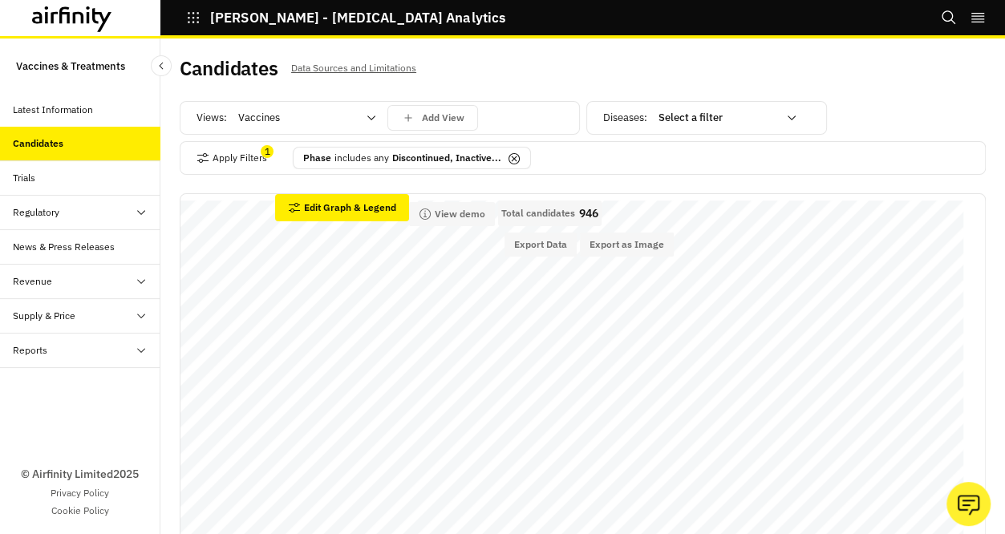
scroll to position [583, 0]
